Goal: Task Accomplishment & Management: Manage account settings

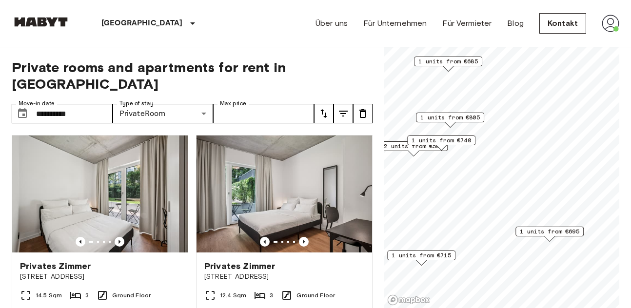
click at [610, 23] on img at bounding box center [611, 24] width 18 height 18
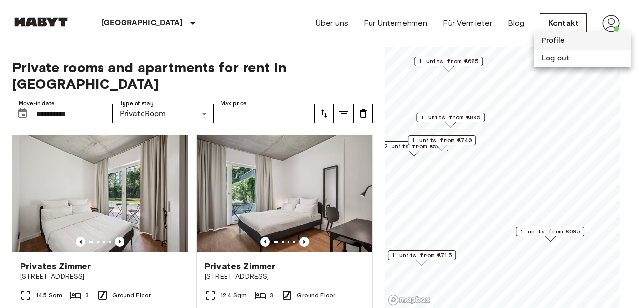
click at [557, 39] on li "Profile" at bounding box center [582, 41] width 98 height 18
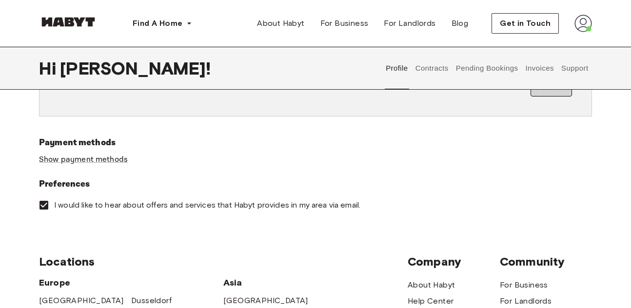
scroll to position [342, 0]
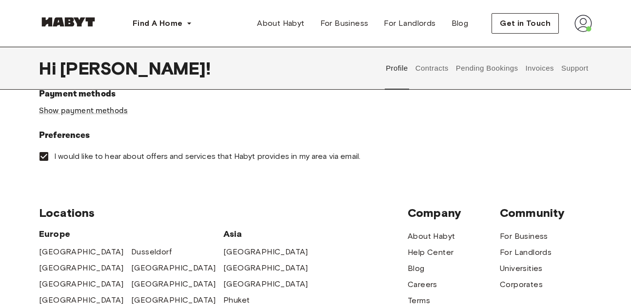
click at [420, 67] on button "Contracts" at bounding box center [432, 68] width 36 height 43
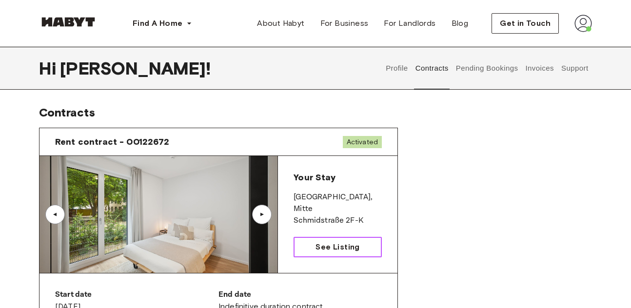
click at [342, 249] on span "See Listing" at bounding box center [338, 248] width 44 height 12
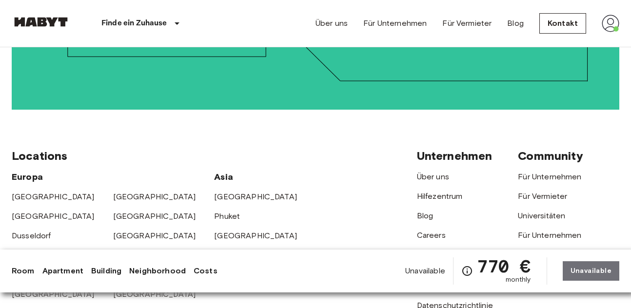
scroll to position [2586, 0]
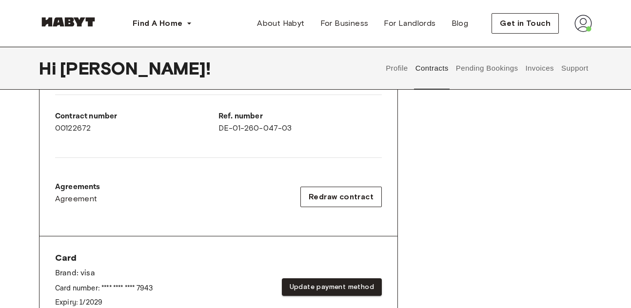
scroll to position [244, 0]
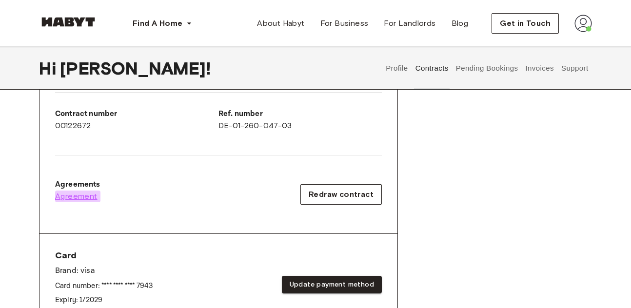
click at [81, 196] on span "Agreement" at bounding box center [76, 197] width 42 height 12
